Goal: Information Seeking & Learning: Learn about a topic

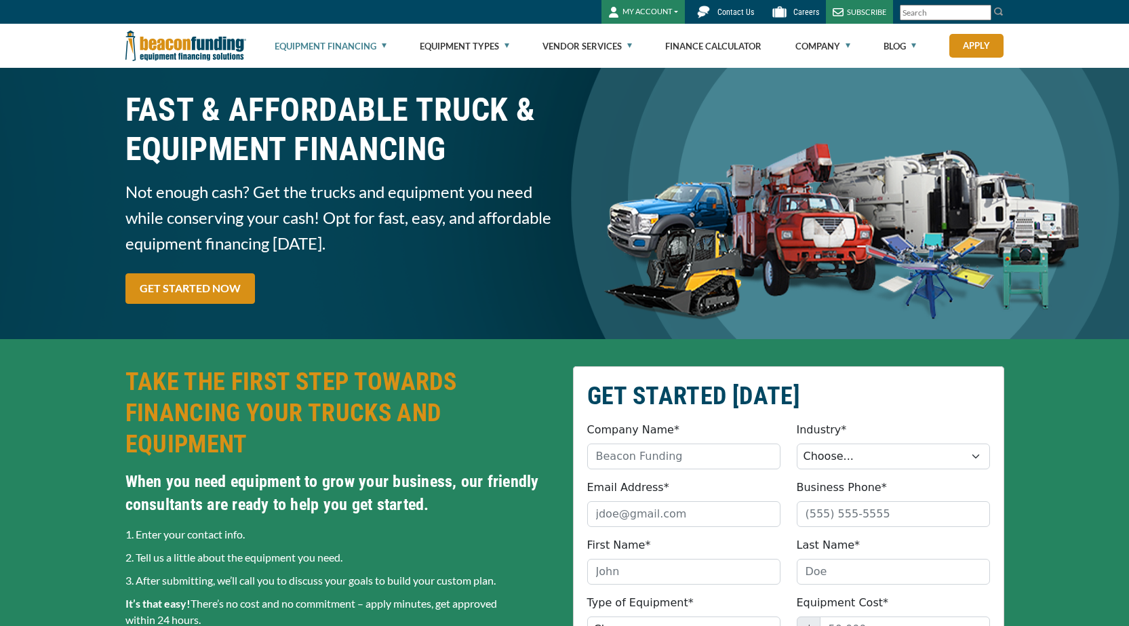
click at [361, 40] on link "Equipment Financing" at bounding box center [331, 45] width 112 height 43
